Goal: Check status: Check status

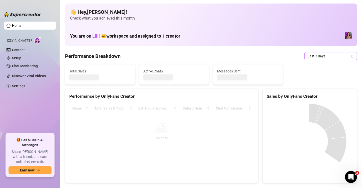
click at [323, 58] on span "Last 7 days" at bounding box center [330, 56] width 47 height 8
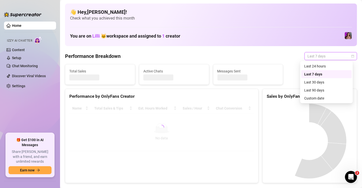
click at [318, 65] on div "Last 24 hours" at bounding box center [326, 66] width 45 height 6
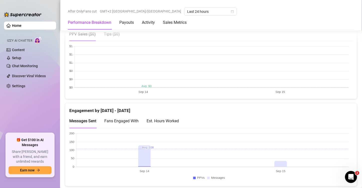
scroll to position [375, 0]
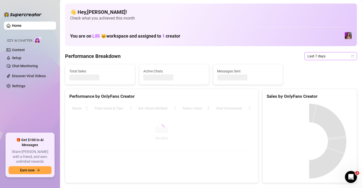
click at [328, 58] on span "Last 7 days" at bounding box center [330, 56] width 47 height 8
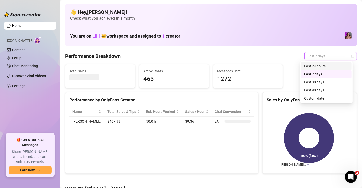
click at [311, 63] on div "Last 24 hours" at bounding box center [326, 66] width 45 height 6
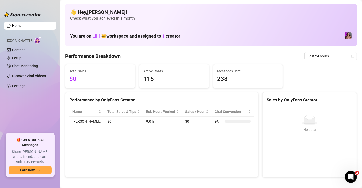
click at [307, 73] on div "Total Sales $0 Active Chats 115 Messages Sent 238" at bounding box center [211, 76] width 296 height 24
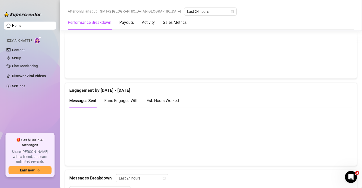
scroll to position [325, 0]
